Goal: Task Accomplishment & Management: Manage account settings

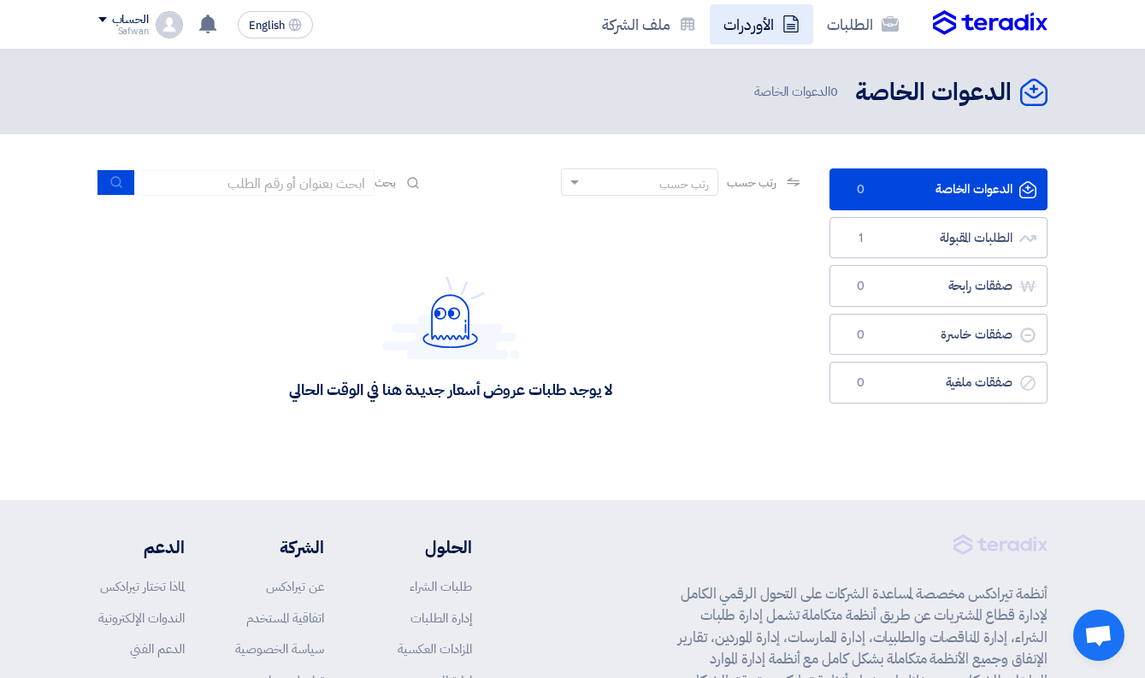
click at [776, 27] on link "الأوردرات" at bounding box center [761, 24] width 103 height 40
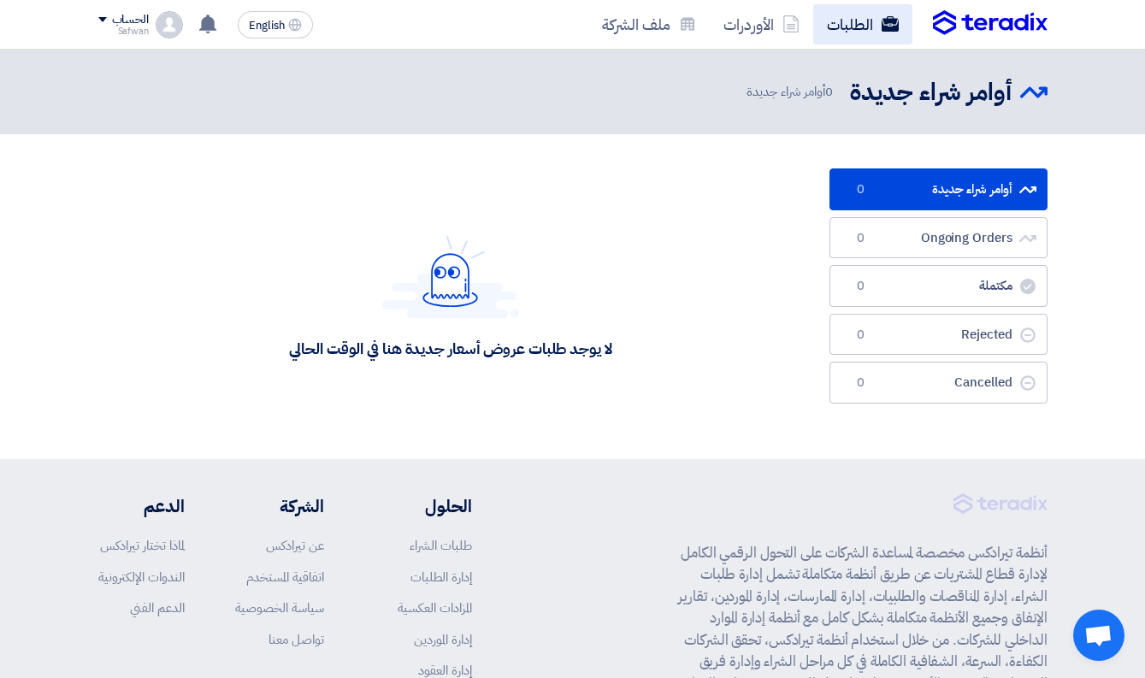
click at [862, 33] on link "الطلبات" at bounding box center [862, 24] width 99 height 40
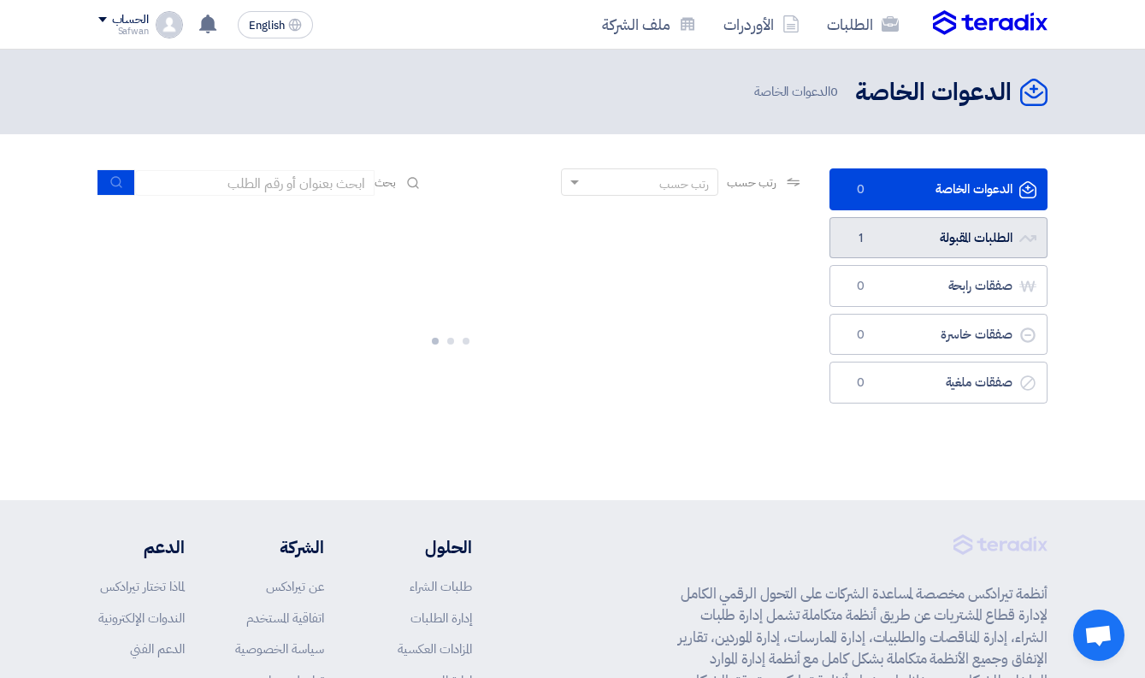
click at [869, 253] on link "الطلبات المقبولة الطلبات المقبولة 1" at bounding box center [938, 238] width 218 height 42
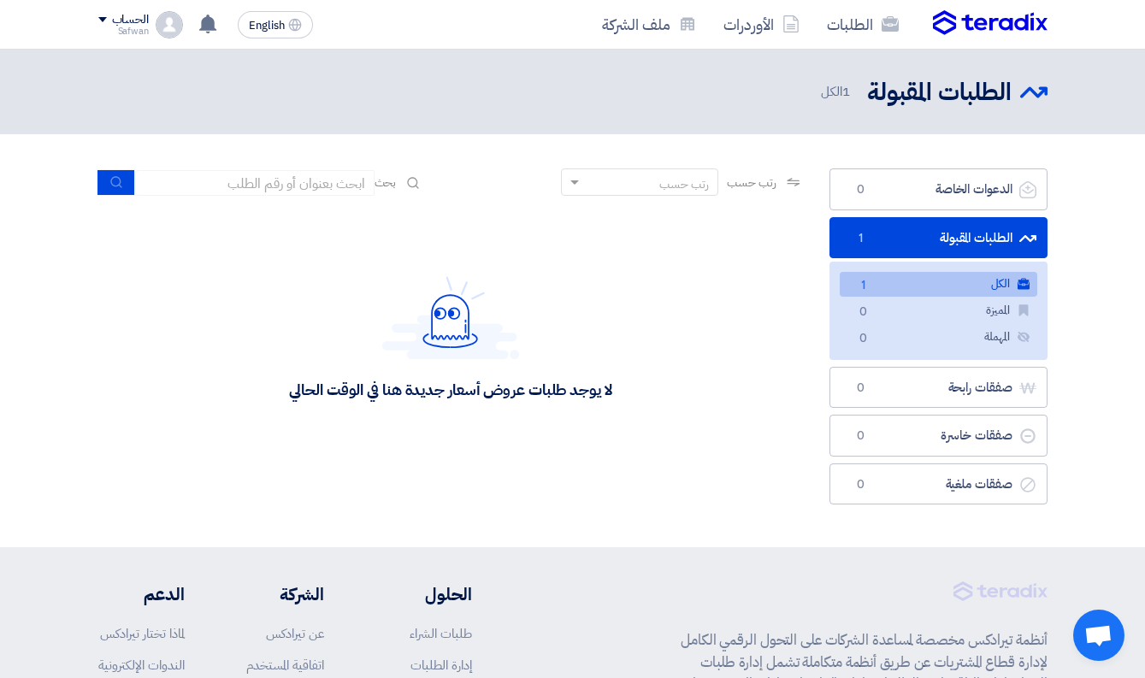
click at [960, 282] on link "الكل الكل 1" at bounding box center [938, 284] width 197 height 25
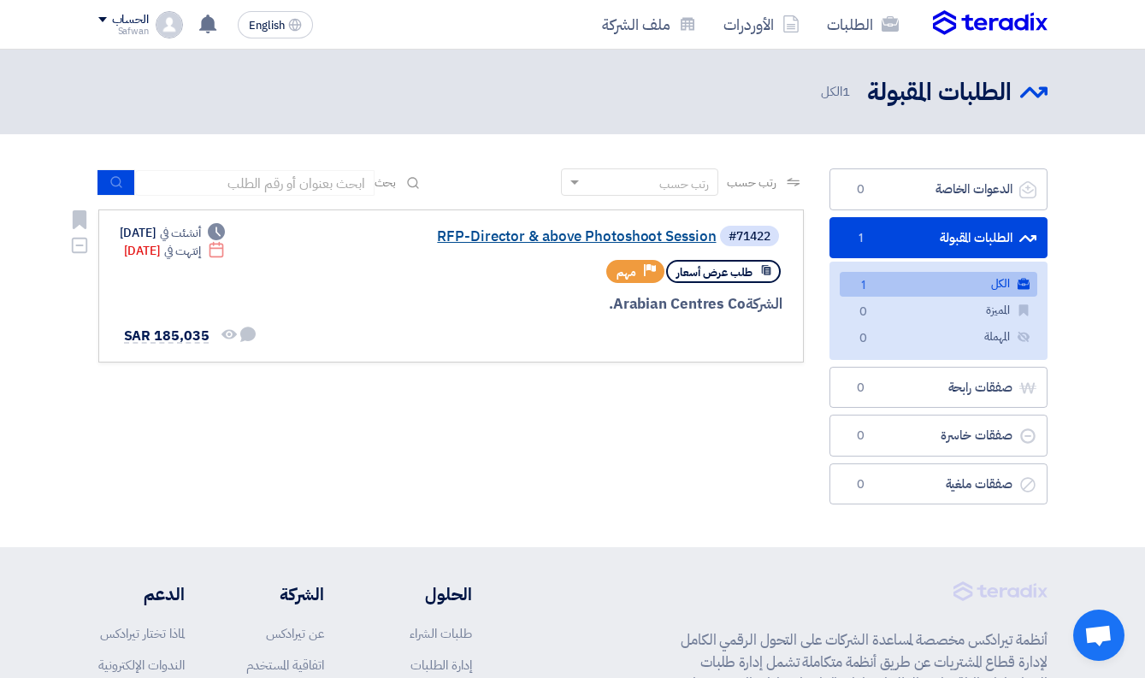
click at [604, 245] on link "RFP-Director & above Photoshoot Session" at bounding box center [545, 236] width 342 height 15
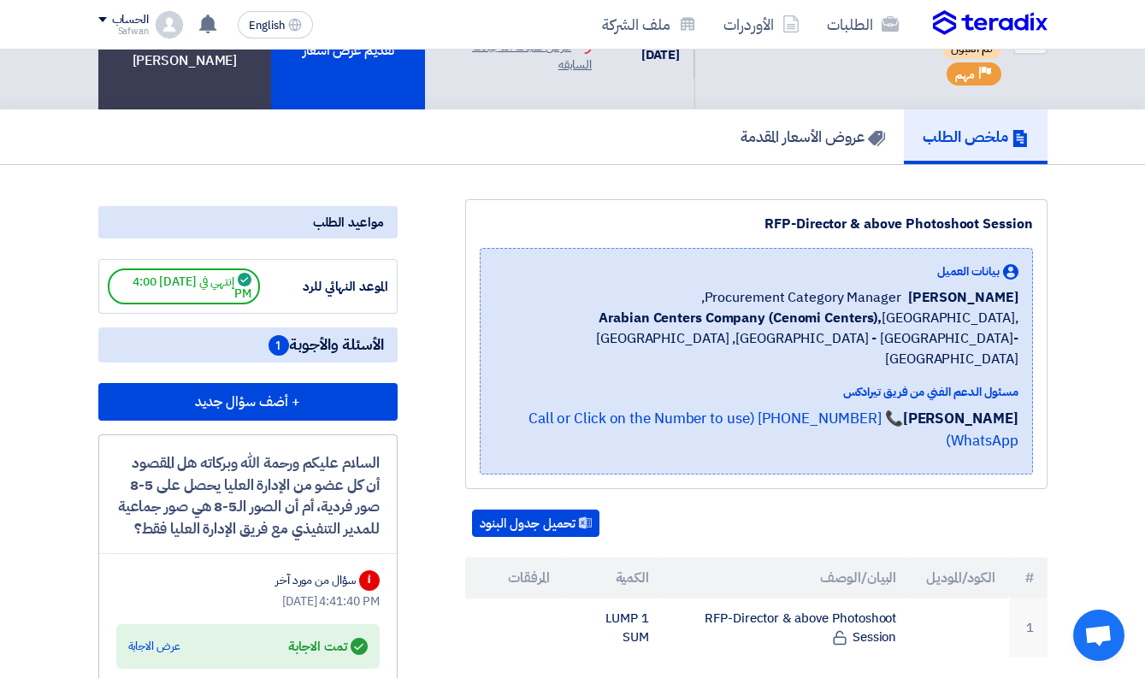
scroll to position [3, 0]
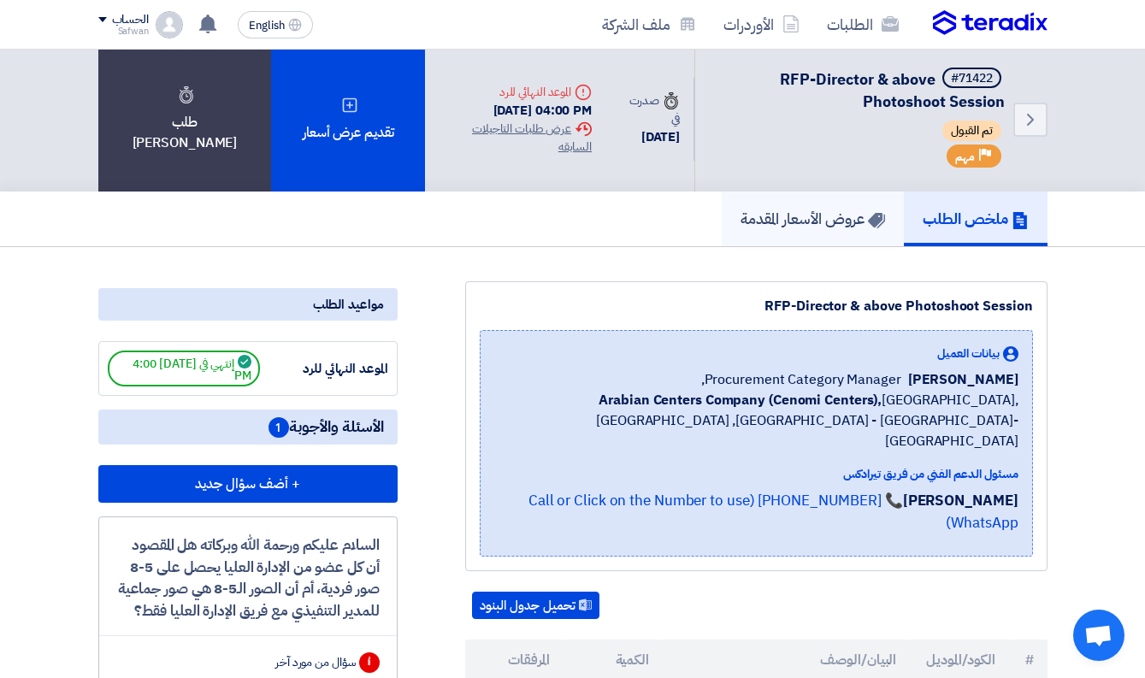
click at [792, 227] on h5 "عروض الأسعار المقدمة" at bounding box center [812, 219] width 144 height 20
